Goal: Information Seeking & Learning: Learn about a topic

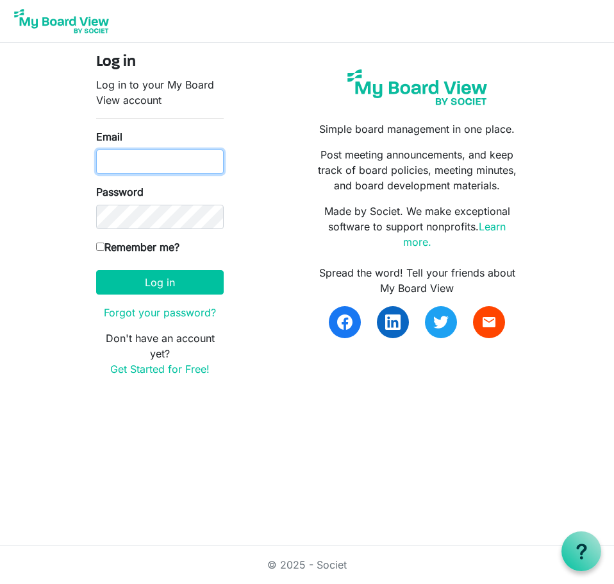
click at [163, 150] on input "Email" at bounding box center [160, 161] width 128 height 24
type input "thedgarciaagency@gmail.com"
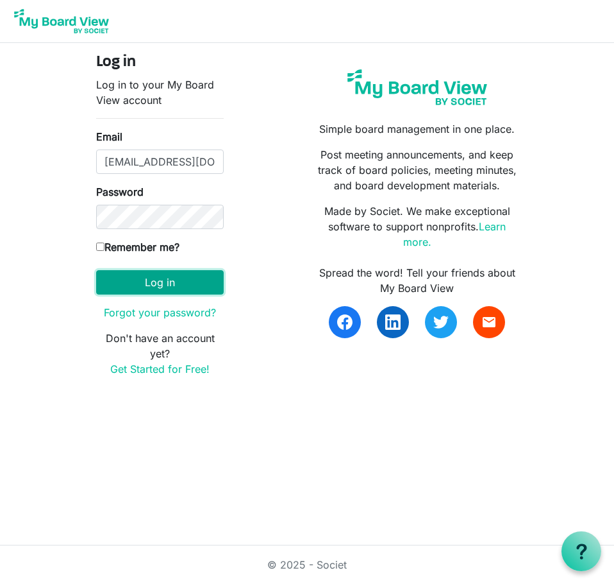
click at [181, 282] on button "Log in" at bounding box center [160, 282] width 128 height 24
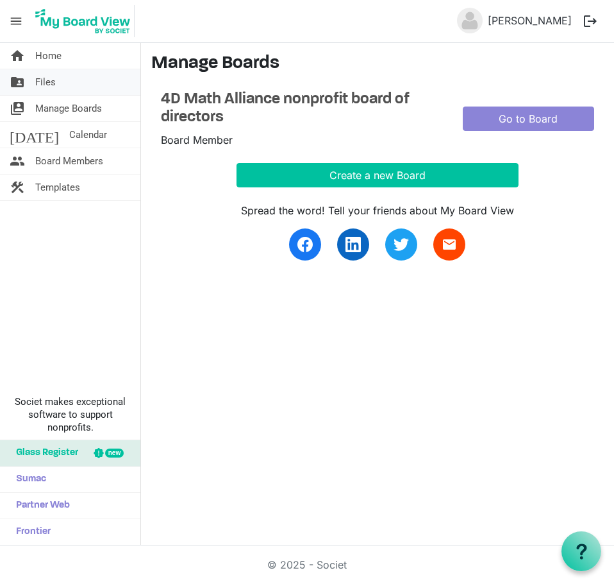
click at [51, 83] on span "Files" at bounding box center [45, 82] width 21 height 26
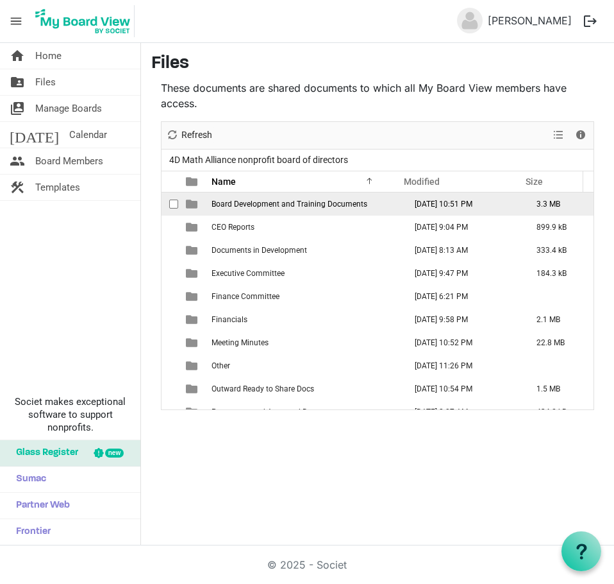
click at [278, 209] on td "Board Development and Training Documents" at bounding box center [305, 203] width 194 height 23
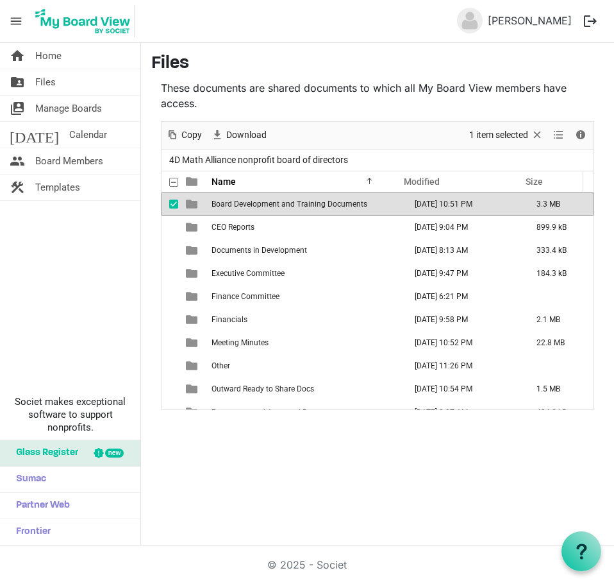
click at [261, 209] on td "Board Development and Training Documents" at bounding box center [305, 203] width 194 height 23
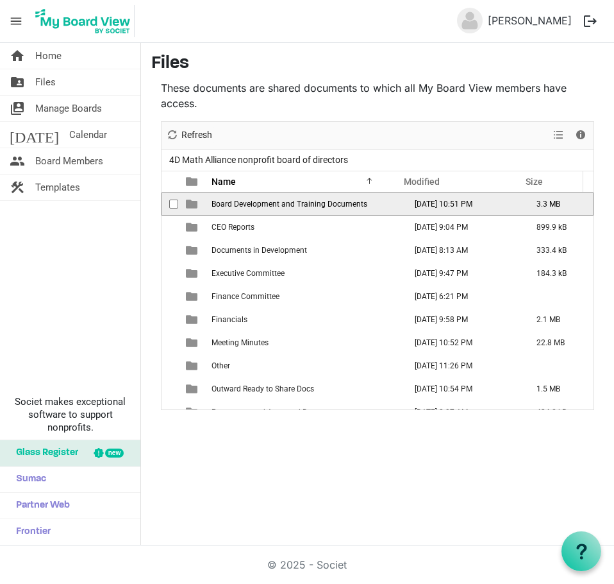
click at [261, 209] on td "Board Development and Training Documents" at bounding box center [305, 203] width 194 height 23
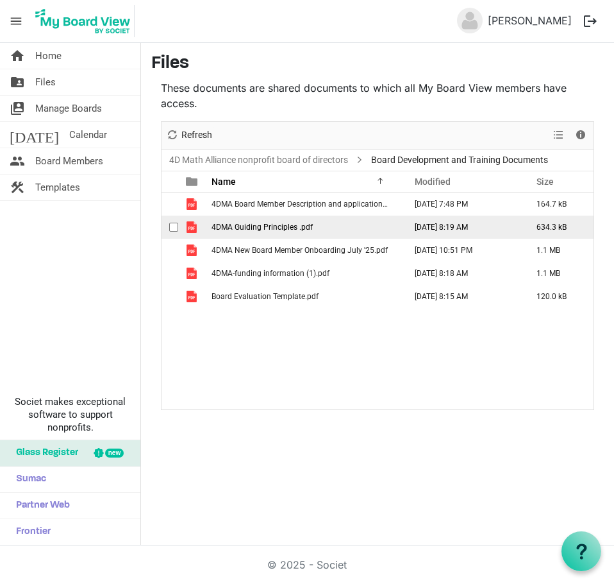
click at [298, 229] on span "4DMA Guiding Principles .pdf" at bounding box center [262, 227] width 101 height 9
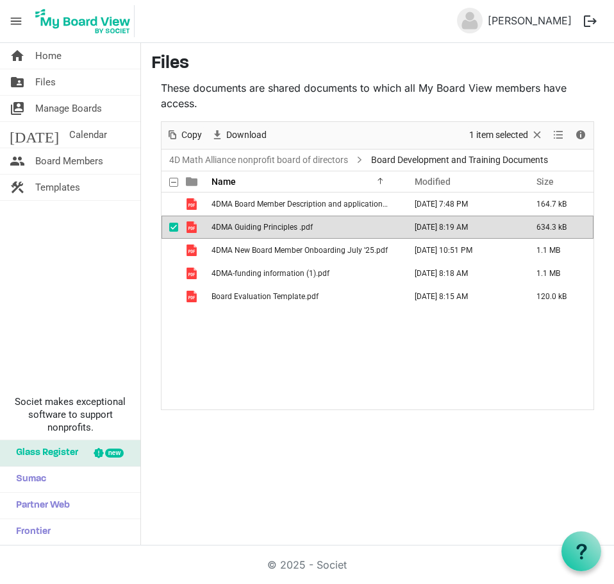
click at [298, 229] on span "4DMA Guiding Principles .pdf" at bounding box center [262, 227] width 101 height 9
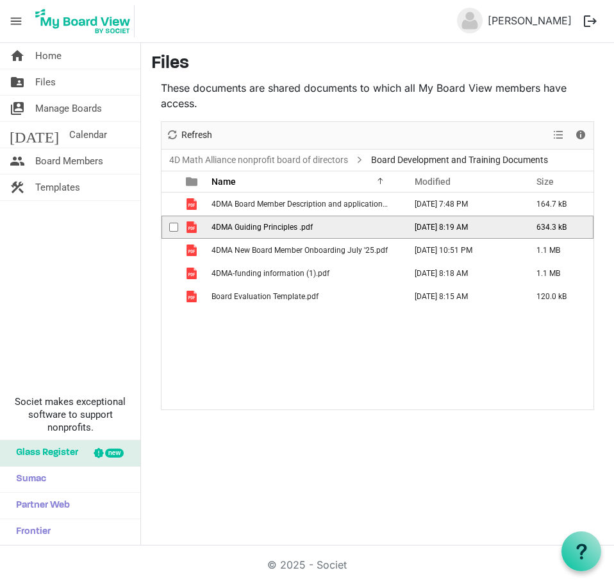
click at [298, 229] on span "4DMA Guiding Principles .pdf" at bounding box center [262, 227] width 101 height 9
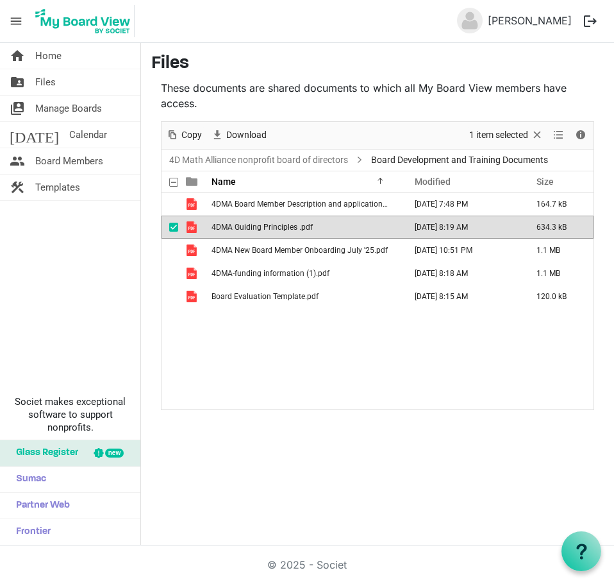
click at [282, 224] on span "4DMA Guiding Principles .pdf" at bounding box center [262, 227] width 101 height 9
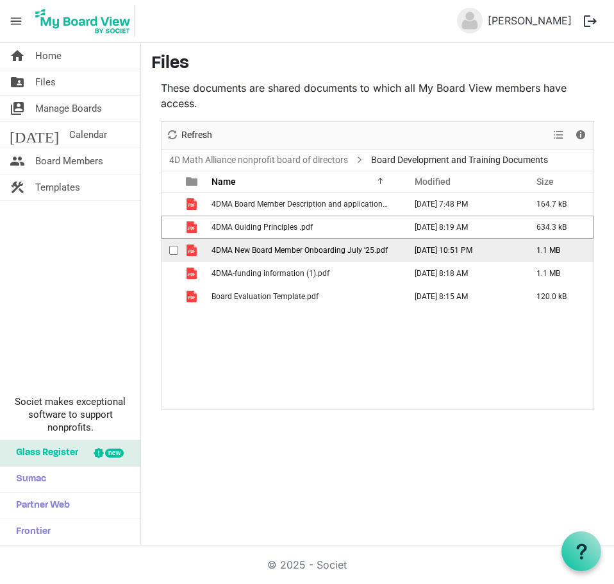
click at [310, 253] on span "4DMA New Board Member Onboarding July '25.pdf" at bounding box center [300, 250] width 176 height 9
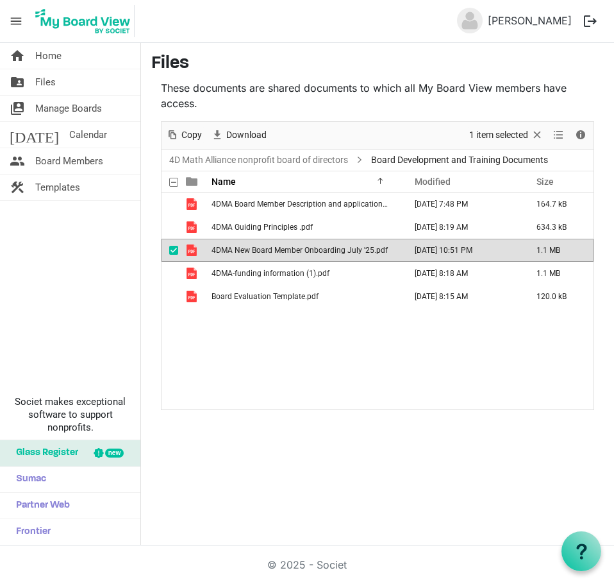
click at [310, 253] on span "4DMA New Board Member Onboarding July '25.pdf" at bounding box center [300, 250] width 176 height 9
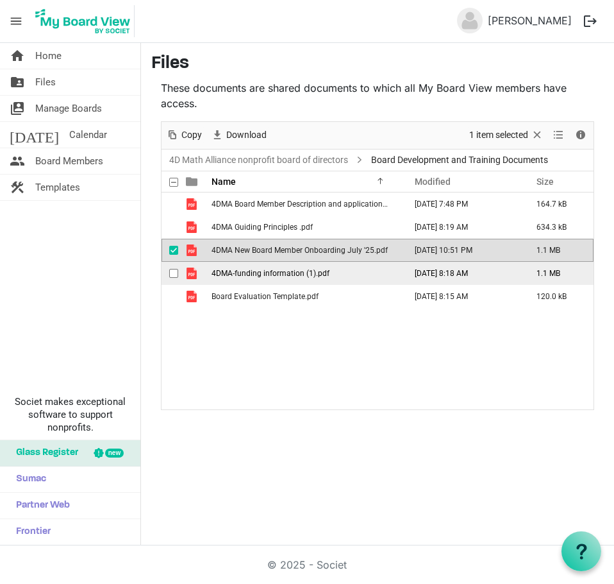
click at [301, 276] on span "4DMA-funding information (1).pdf" at bounding box center [271, 273] width 118 height 9
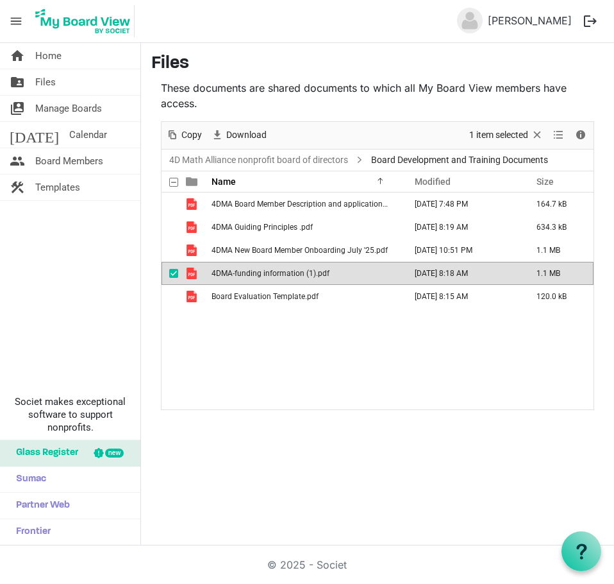
click at [301, 276] on span "4DMA-funding information (1).pdf" at bounding box center [271, 273] width 118 height 9
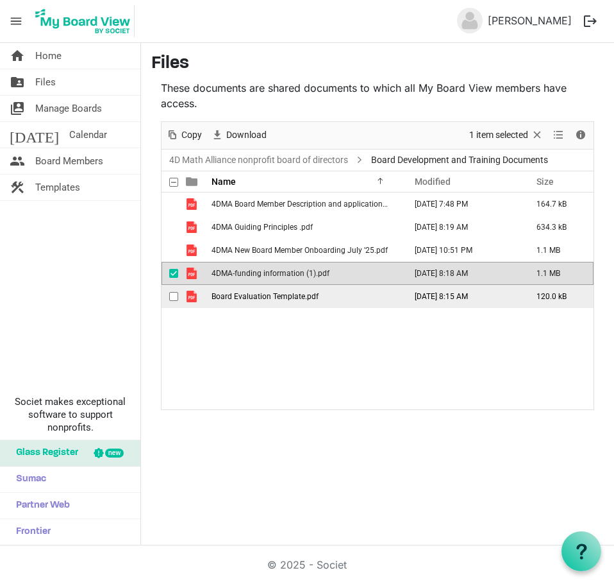
click at [294, 297] on span "Board Evaluation Template.pdf" at bounding box center [265, 296] width 107 height 9
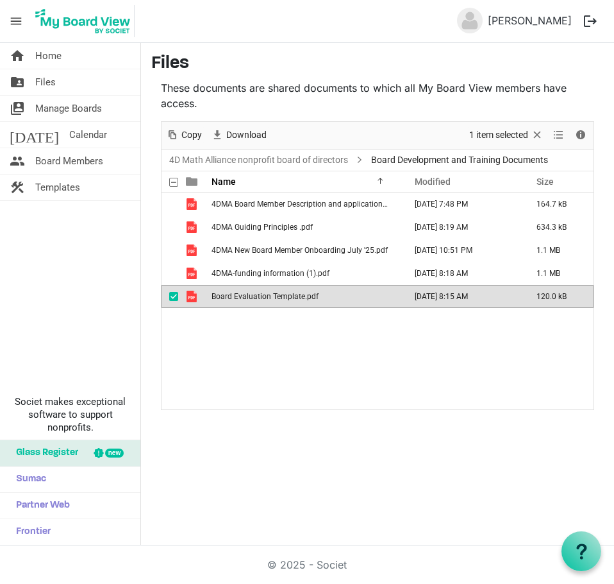
click at [294, 297] on span "Board Evaluation Template.pdf" at bounding box center [265, 296] width 107 height 9
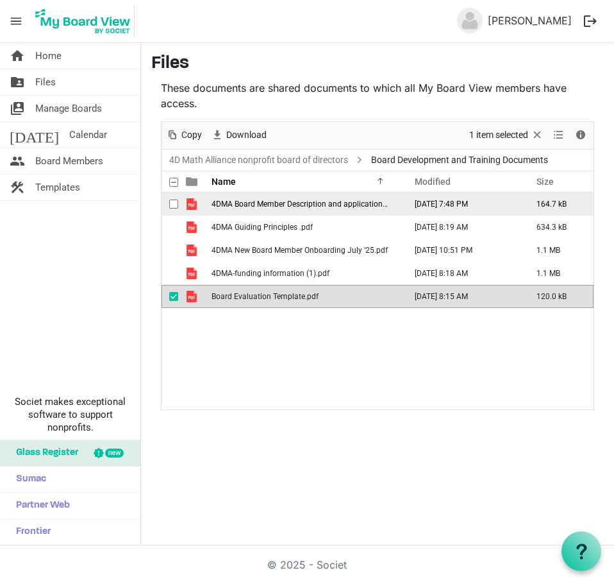
click at [301, 206] on span "4DMA Board Member Description and application. pdf (1).pdf" at bounding box center [318, 203] width 212 height 9
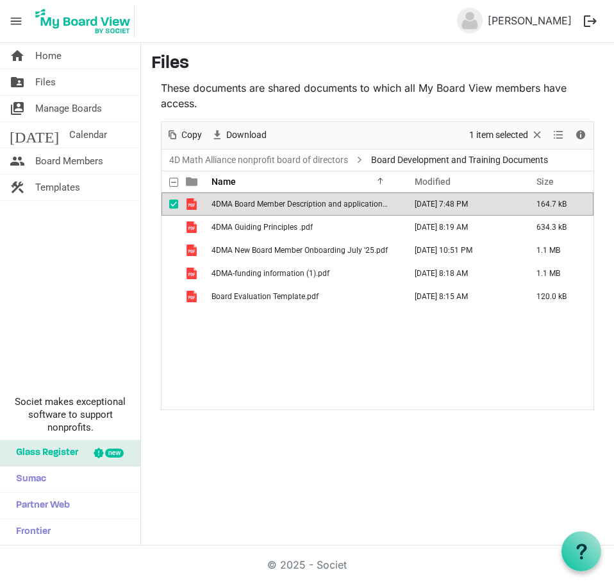
click at [301, 206] on span "4DMA Board Member Description and application. pdf (1).pdf" at bounding box center [318, 203] width 212 height 9
click at [75, 87] on link "folder_shared Files" at bounding box center [70, 82] width 140 height 26
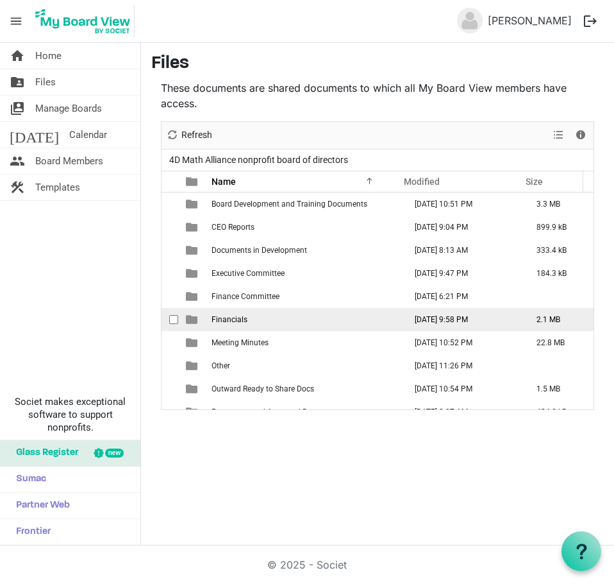
click at [243, 318] on span "Financials" at bounding box center [230, 319] width 36 height 9
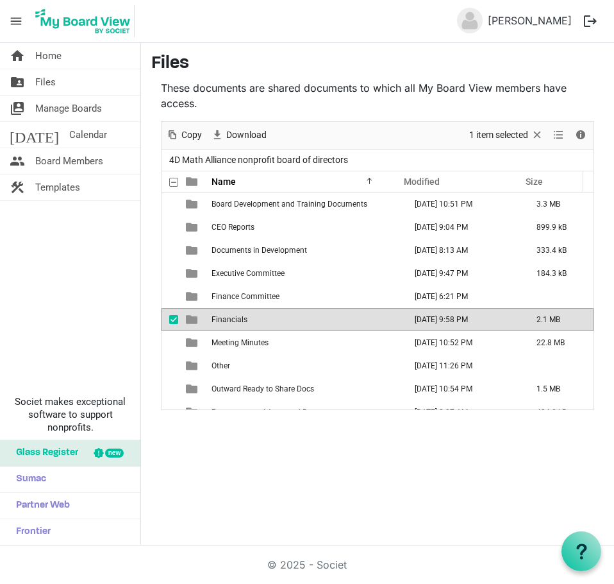
click at [242, 318] on span "Financials" at bounding box center [230, 319] width 36 height 9
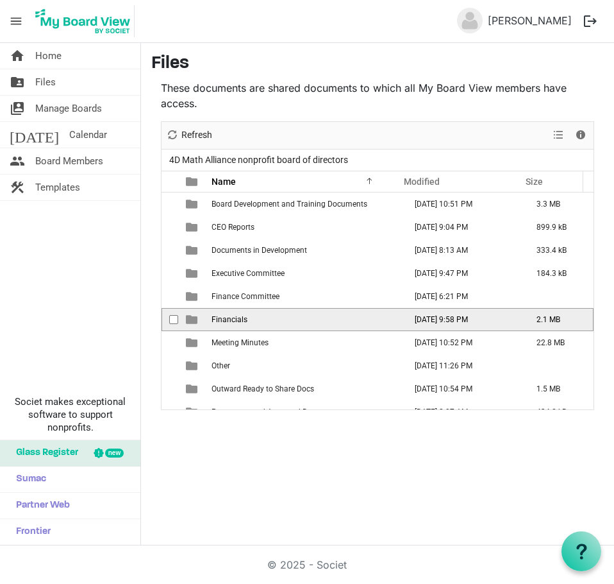
click at [242, 318] on span "Financials" at bounding box center [230, 319] width 36 height 9
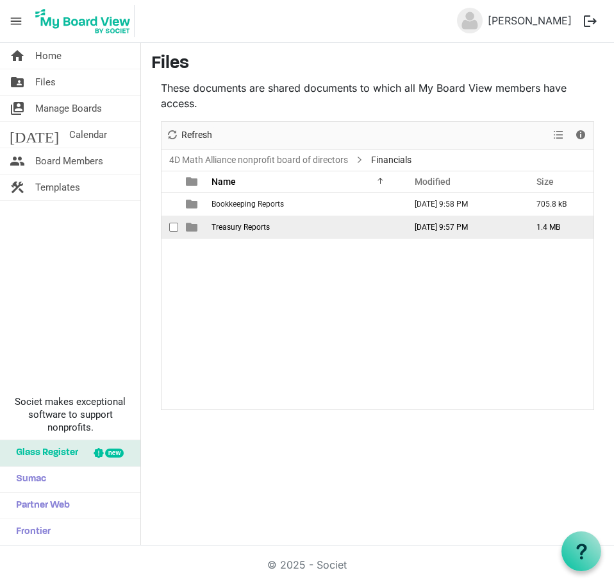
click at [257, 227] on span "Treasury Reports" at bounding box center [241, 227] width 58 height 9
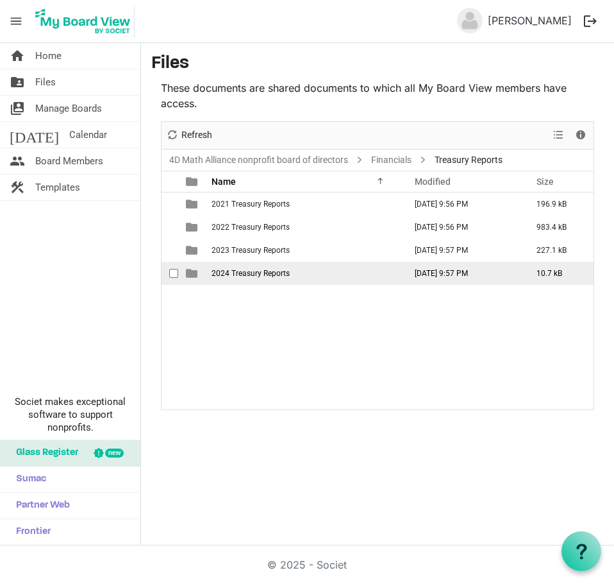
click at [274, 276] on span "2024 Treasury Reports" at bounding box center [251, 273] width 78 height 9
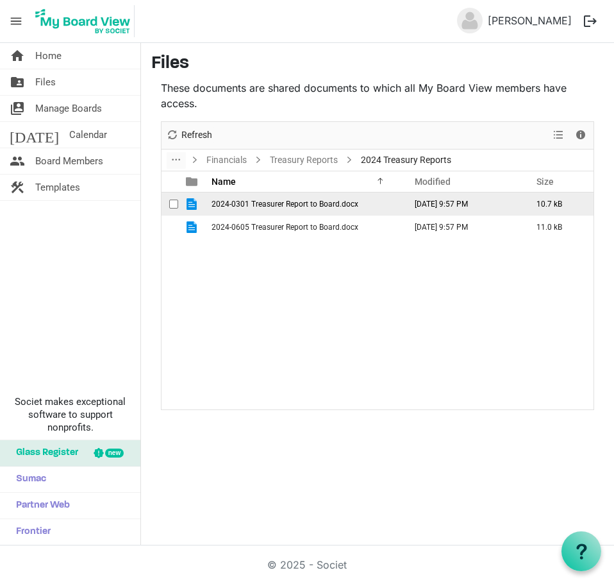
click at [321, 205] on span "2024-0301 Treasurer Report to Board.docx" at bounding box center [285, 203] width 147 height 9
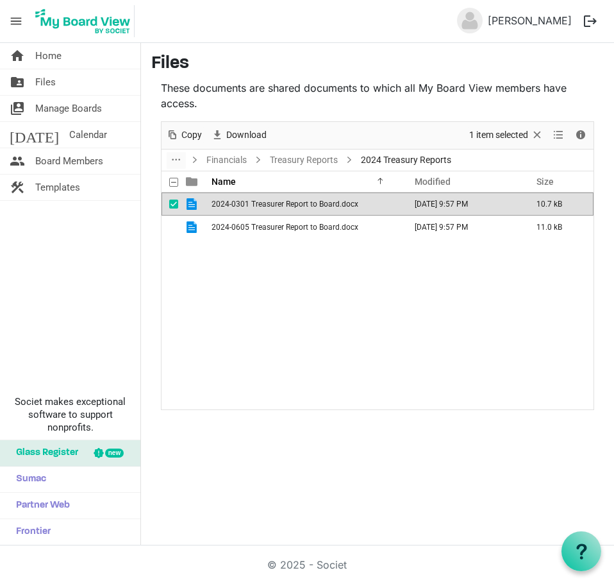
click at [321, 205] on span "2024-0301 Treasurer Report to Board.docx" at bounding box center [285, 203] width 147 height 9
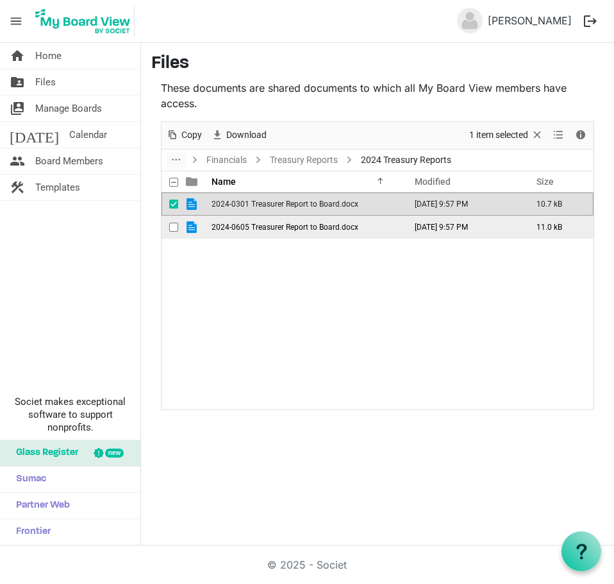
click at [356, 231] on td "2024-0605 Treasurer Report to Board.docx" at bounding box center [305, 226] width 194 height 23
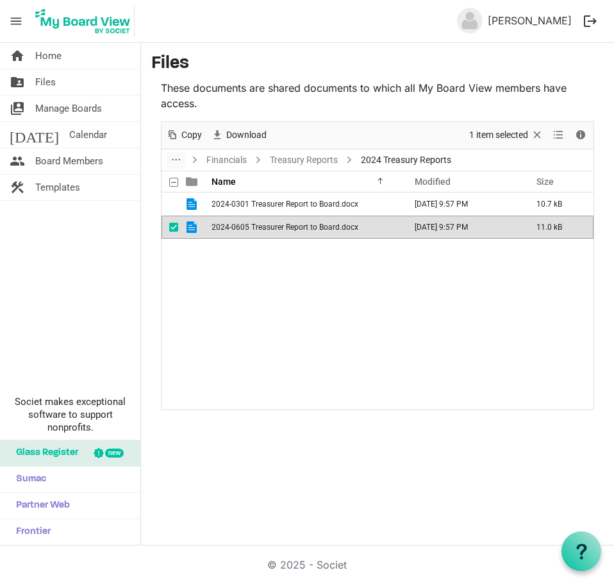
click at [356, 231] on td "2024-0605 Treasurer Report to Board.docx" at bounding box center [305, 226] width 194 height 23
click at [69, 140] on span "Calendar" at bounding box center [88, 135] width 38 height 26
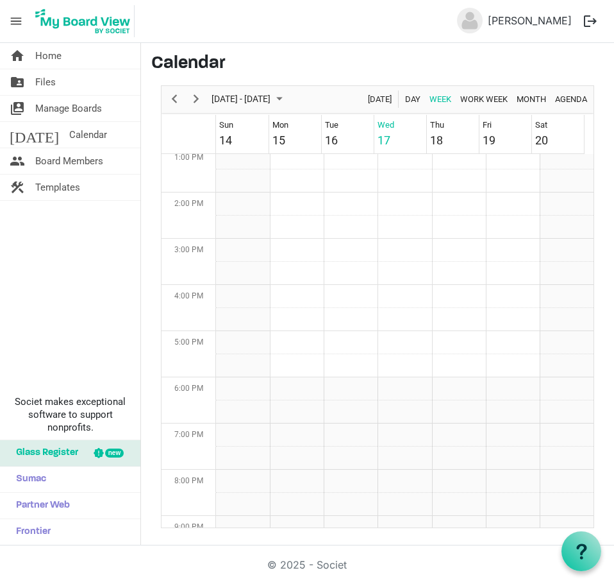
scroll to position [735, 0]
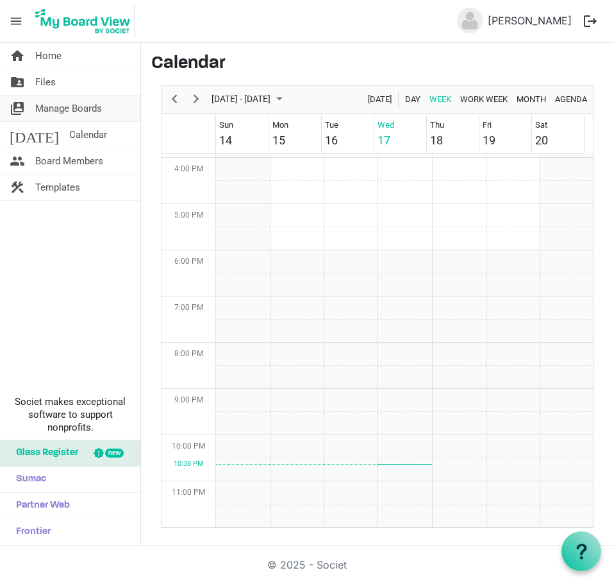
click at [74, 111] on span "Manage Boards" at bounding box center [68, 109] width 67 height 26
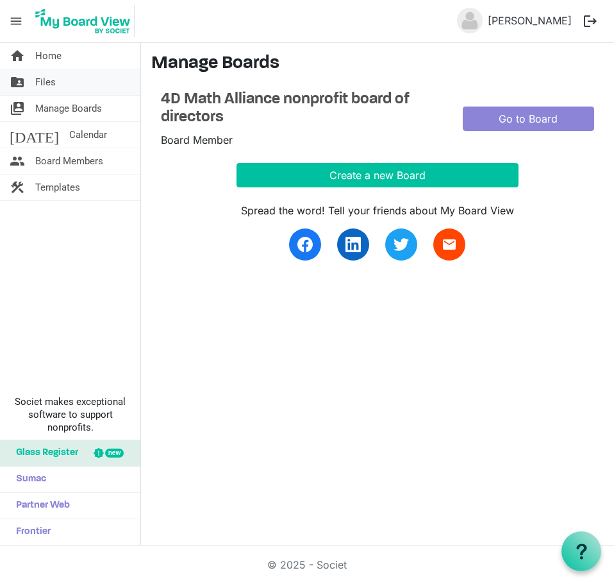
click at [68, 88] on link "folder_shared Files" at bounding box center [70, 82] width 140 height 26
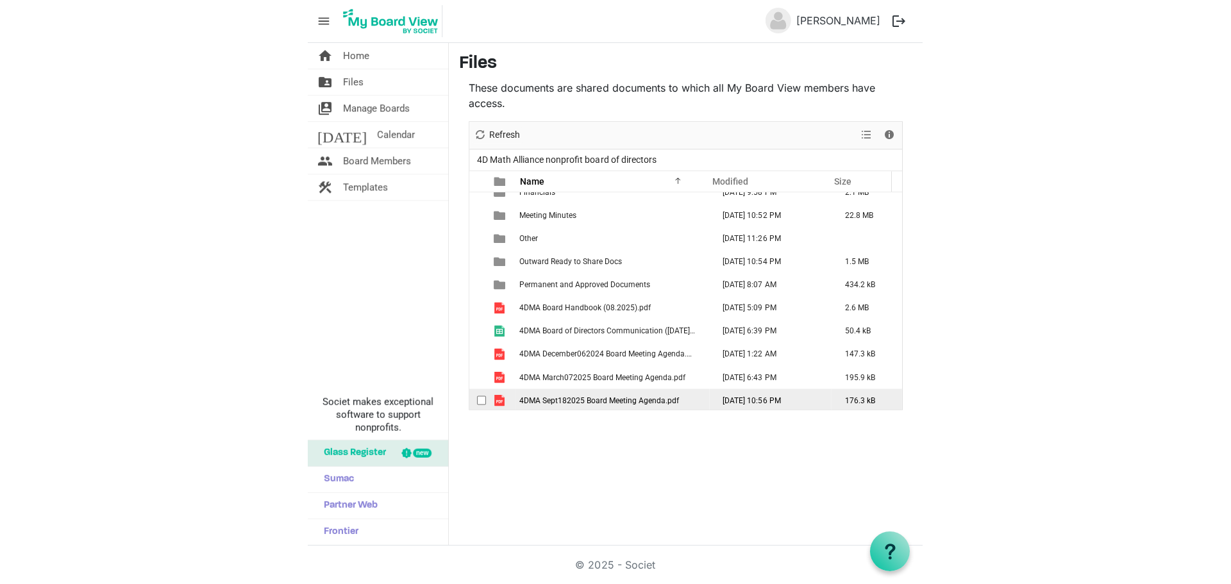
scroll to position [130, 0]
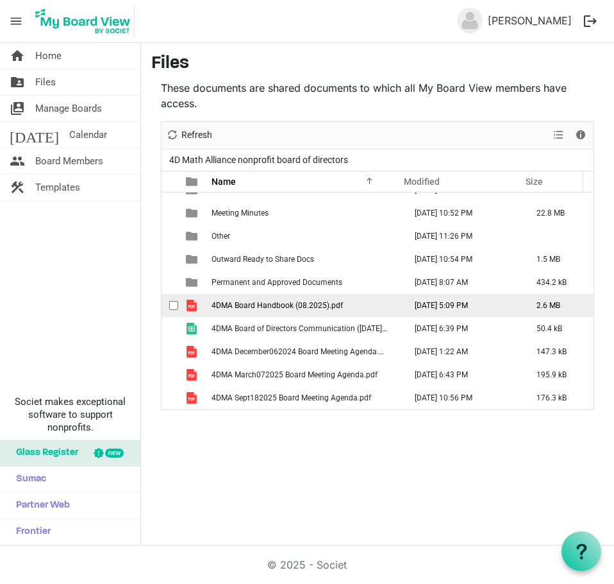
click at [319, 307] on span "4DMA Board Handbook (08.2025).pdf" at bounding box center [277, 305] width 131 height 9
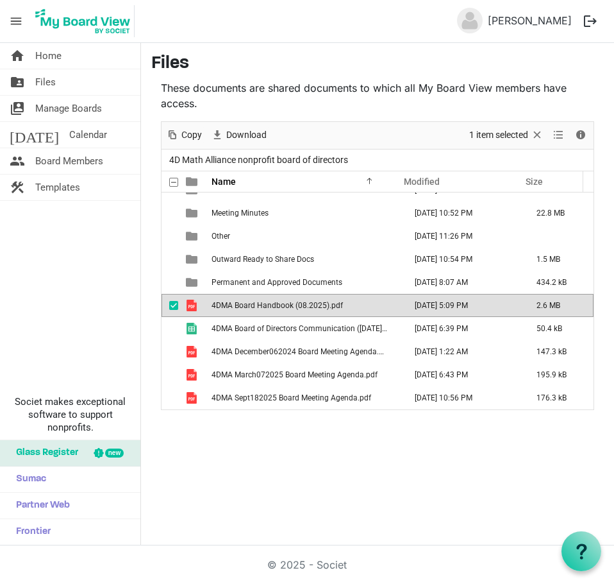
click at [319, 307] on span "4DMA Board Handbook (08.2025).pdf" at bounding box center [277, 305] width 131 height 9
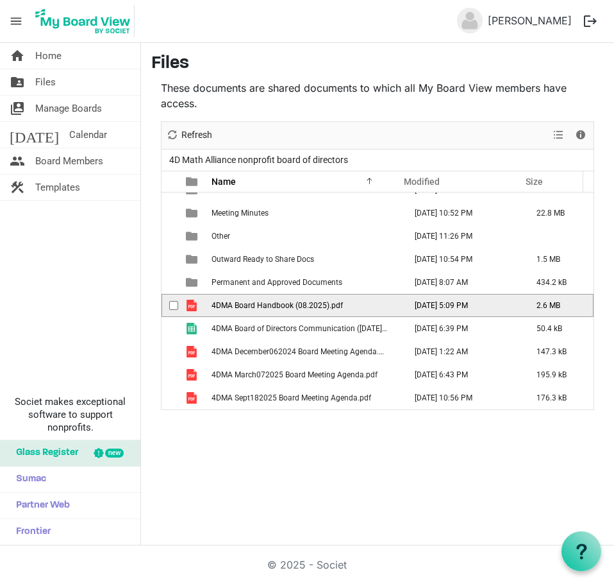
click at [319, 307] on span "4DMA Board Handbook (08.2025).pdf" at bounding box center [277, 305] width 131 height 9
